Goal: Navigation & Orientation: Understand site structure

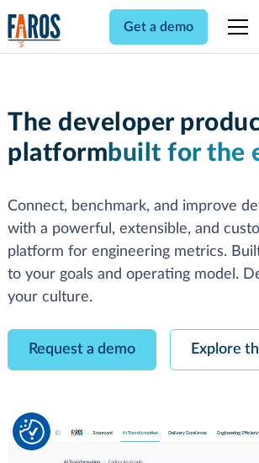
scroll to position [95, 0]
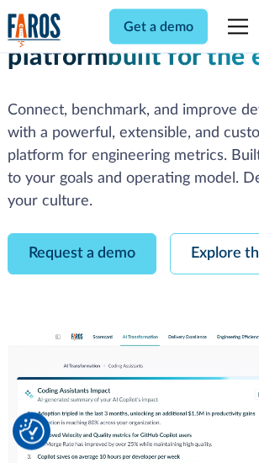
click at [83, 234] on link "Request a demo" at bounding box center [82, 254] width 149 height 41
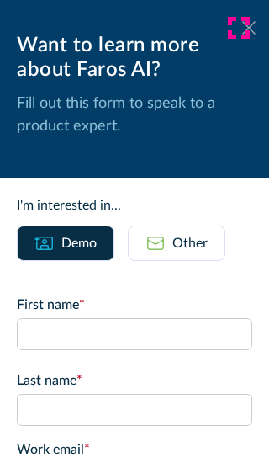
click at [243, 28] on icon at bounding box center [249, 27] width 13 height 13
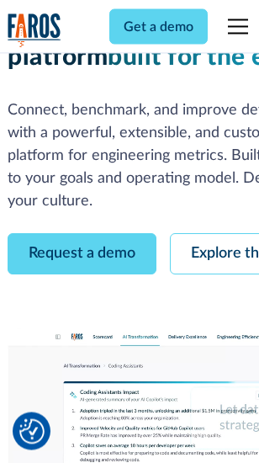
click at [220, 234] on link "Explore the platform" at bounding box center [259, 254] width 179 height 41
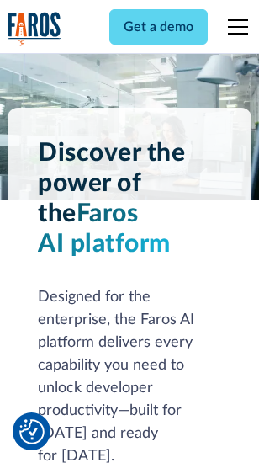
scroll to position [12829, 0]
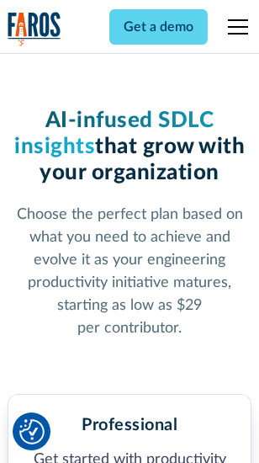
scroll to position [2643, 0]
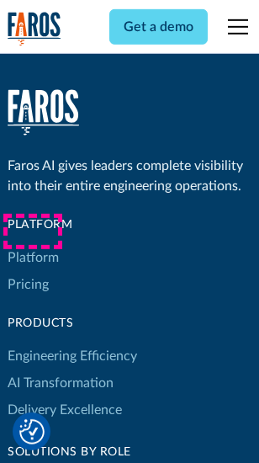
click at [33, 258] on link "Platform" at bounding box center [33, 257] width 51 height 27
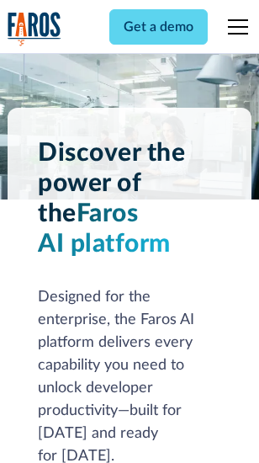
scroll to position [13370, 0]
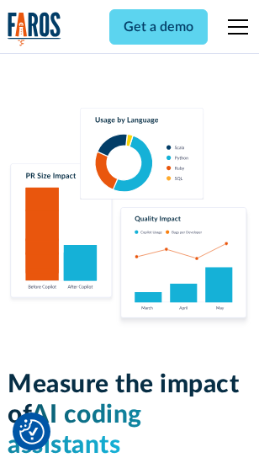
scroll to position [10514, 0]
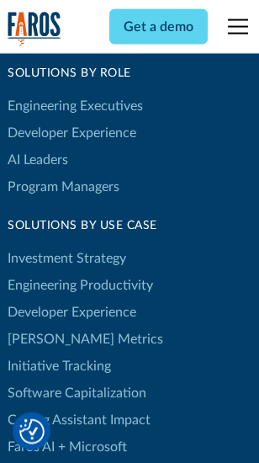
click at [51, 326] on link "[PERSON_NAME] Metrics" at bounding box center [86, 339] width 156 height 27
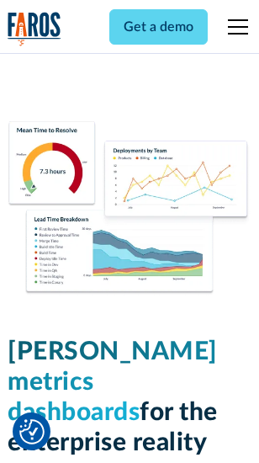
scroll to position [7456, 0]
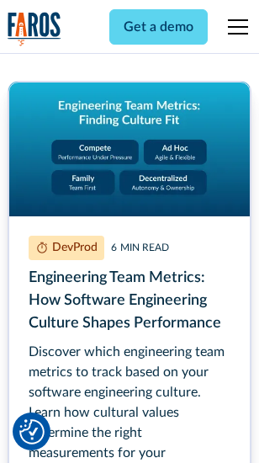
scroll to position [7664, 0]
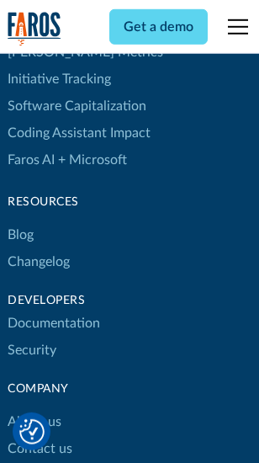
click at [39, 248] on link "Changelog" at bounding box center [39, 261] width 62 height 27
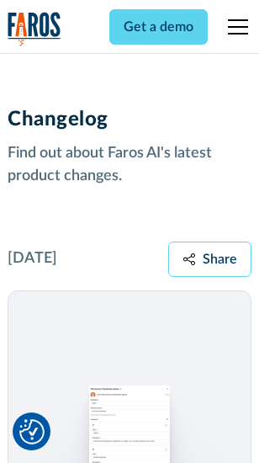
scroll to position [20651, 0]
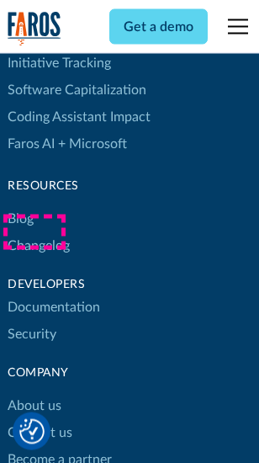
click at [34, 393] on link "About us" at bounding box center [35, 406] width 54 height 27
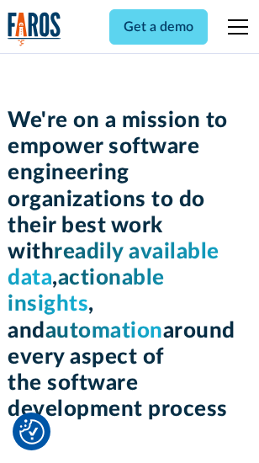
scroll to position [5824, 0]
